Goal: Find specific page/section: Find specific page/section

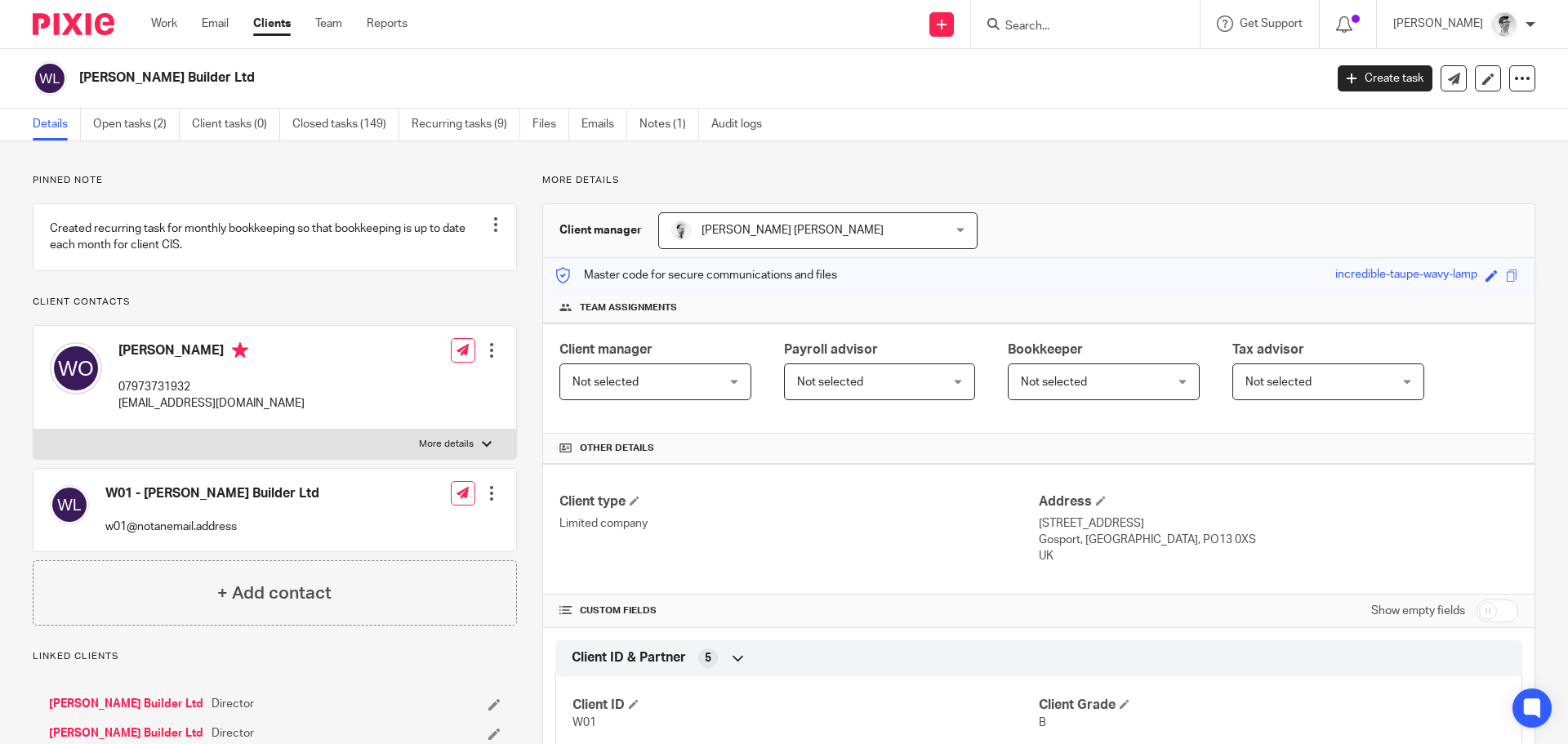
click at [1058, 15] on form at bounding box center [1090, 24] width 174 height 21
click at [1060, 20] on input "Search" at bounding box center [1076, 27] width 147 height 15
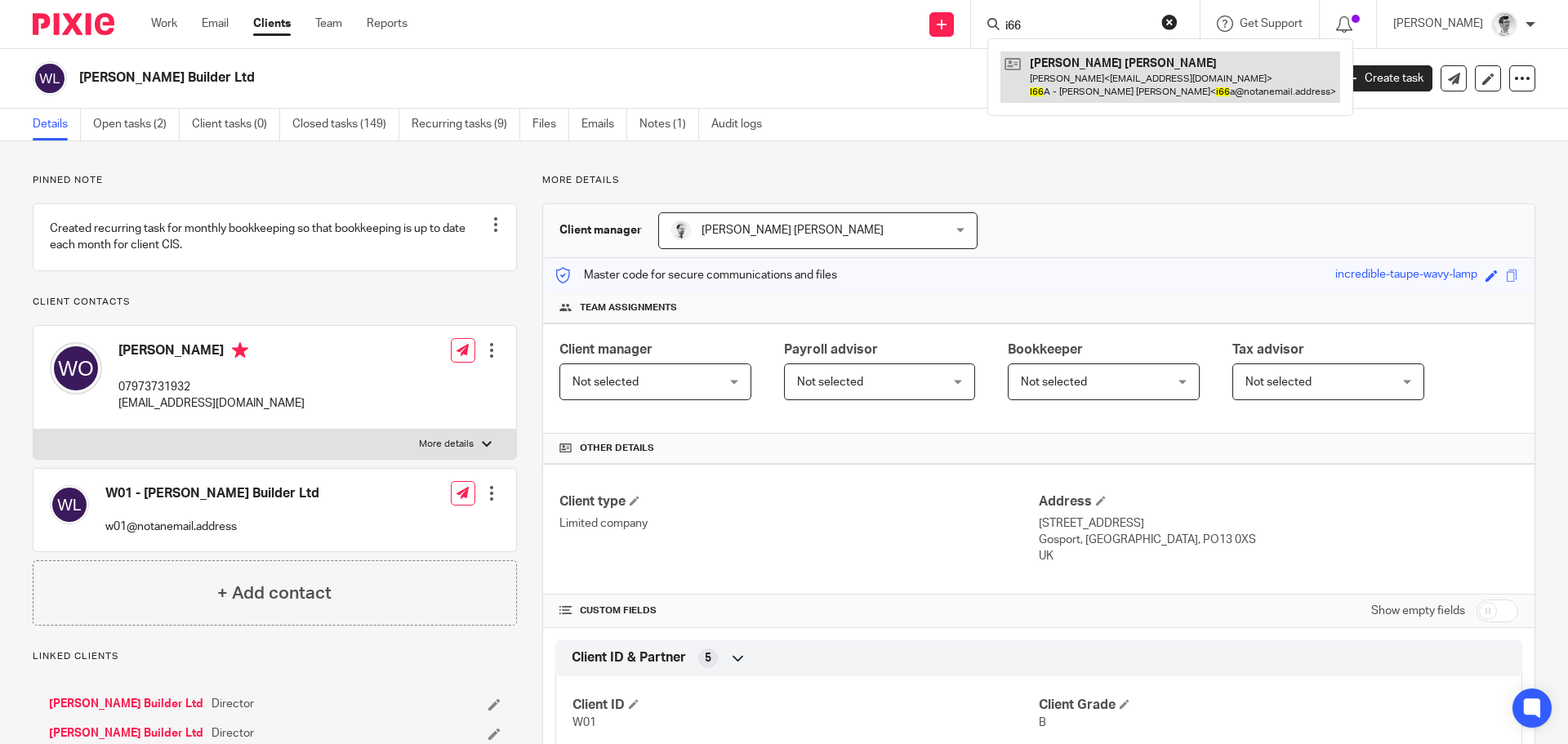
type input "i66"
click at [1061, 85] on link at bounding box center [1170, 76] width 340 height 51
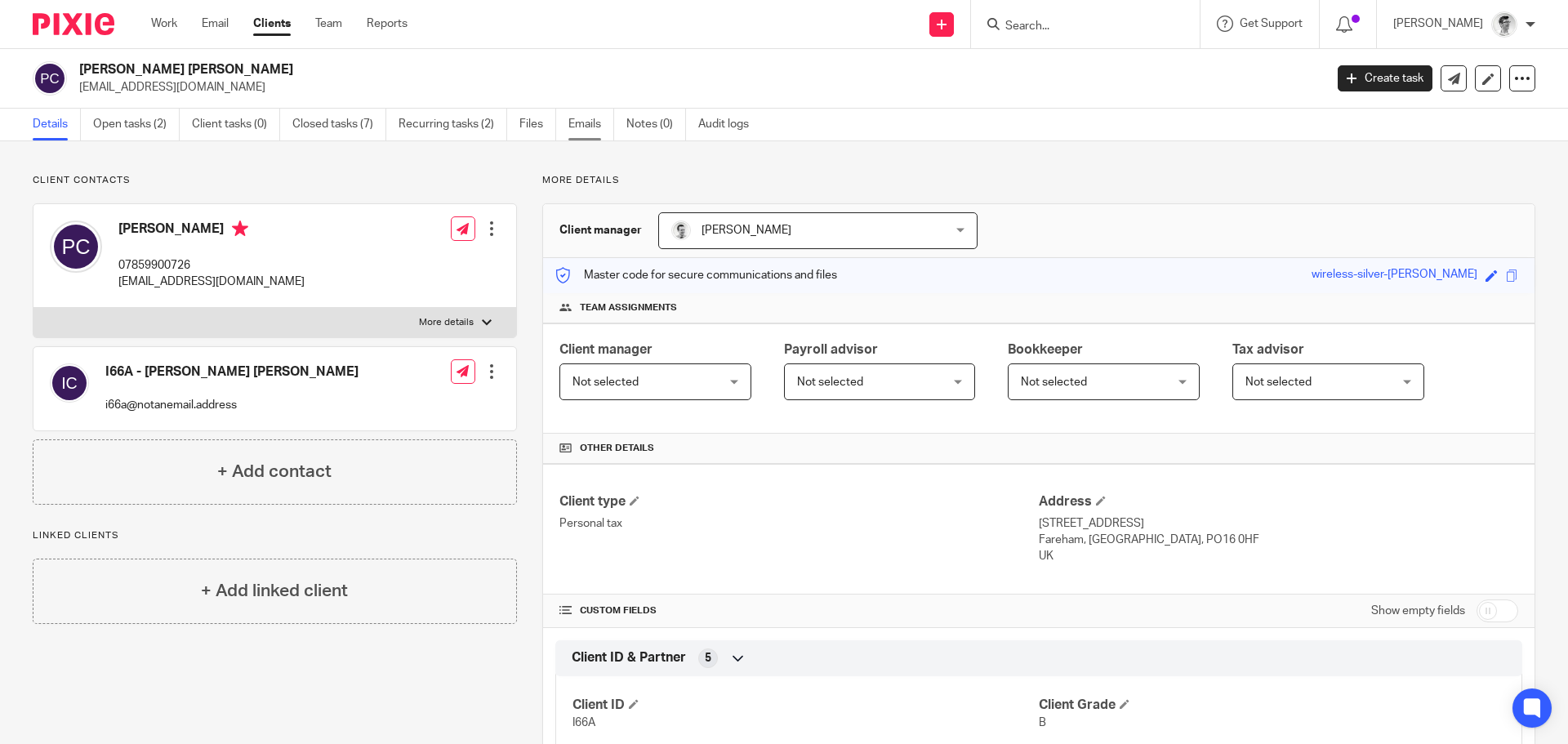
click at [599, 129] on link "Emails" at bounding box center [590, 124] width 46 height 32
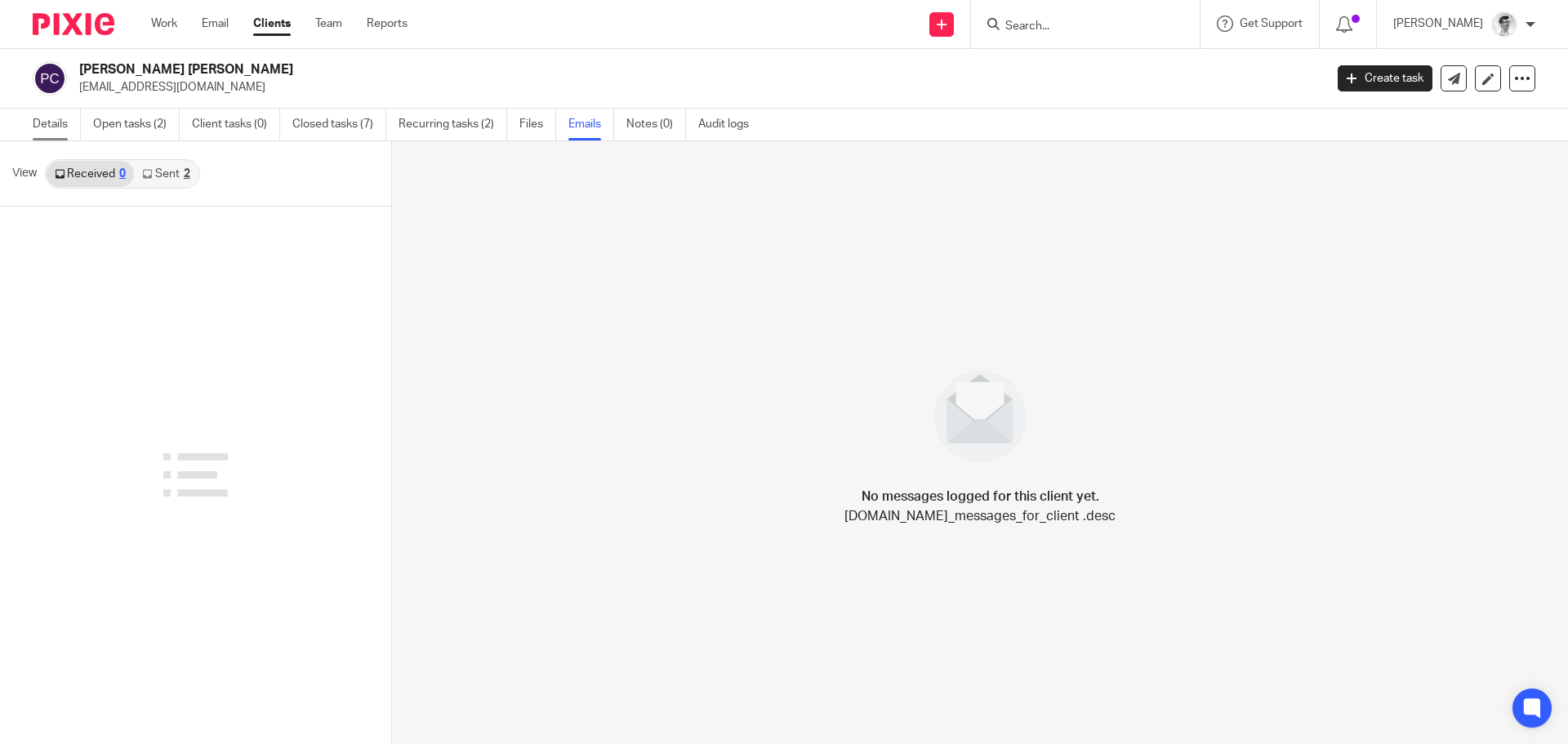
click at [67, 126] on link "Details" at bounding box center [56, 124] width 48 height 32
